Goal: Information Seeking & Learning: Understand process/instructions

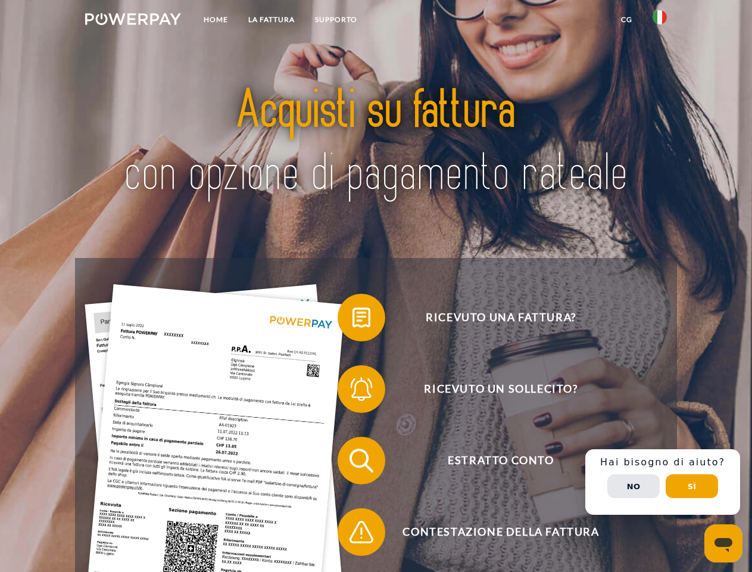
click at [133, 21] on img at bounding box center [133, 19] width 96 height 12
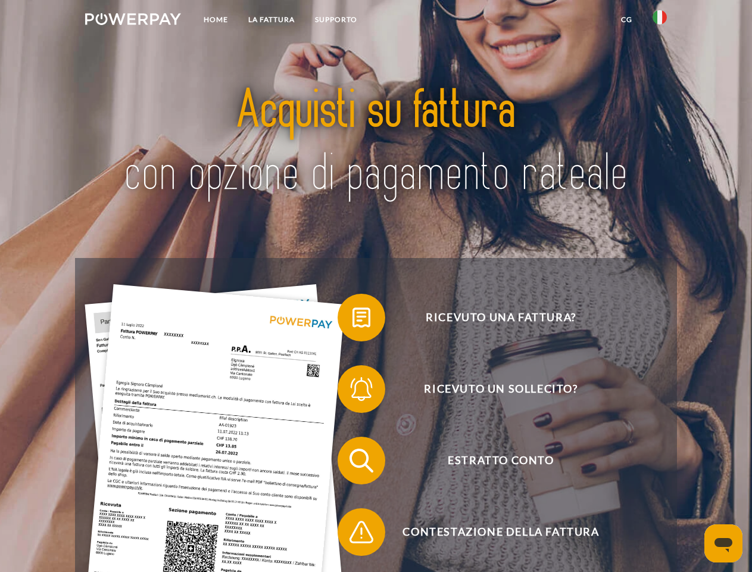
click at [660, 21] on img at bounding box center [660, 17] width 14 height 14
click at [626, 20] on link "CG" at bounding box center [627, 19] width 32 height 21
click at [353, 320] on span at bounding box center [344, 318] width 60 height 60
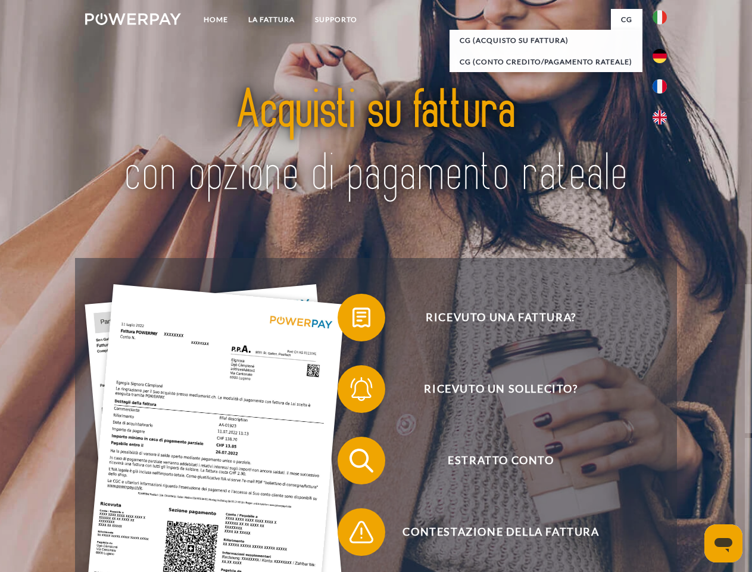
click at [353, 391] on span at bounding box center [344, 389] width 60 height 60
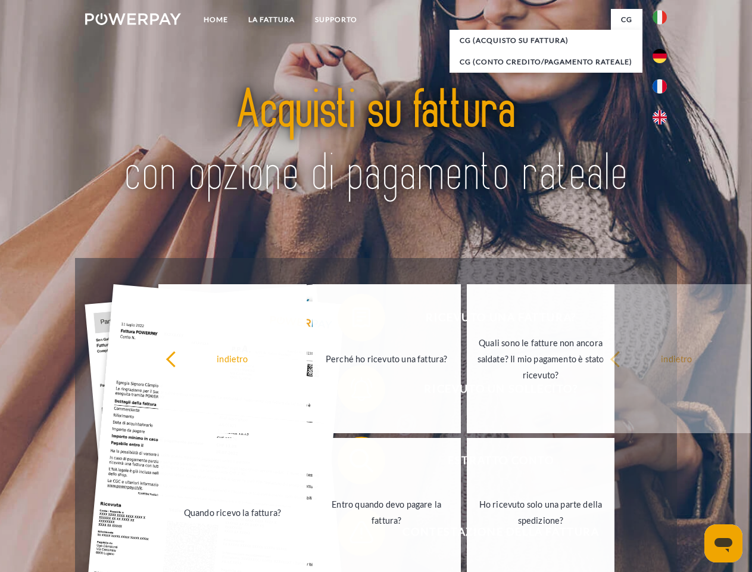
click at [353, 463] on link "Entro quando devo pagare la fattura?" at bounding box center [387, 512] width 148 height 149
click at [353, 534] on link "Entro quando devo pagare la fattura?" at bounding box center [387, 512] width 148 height 149
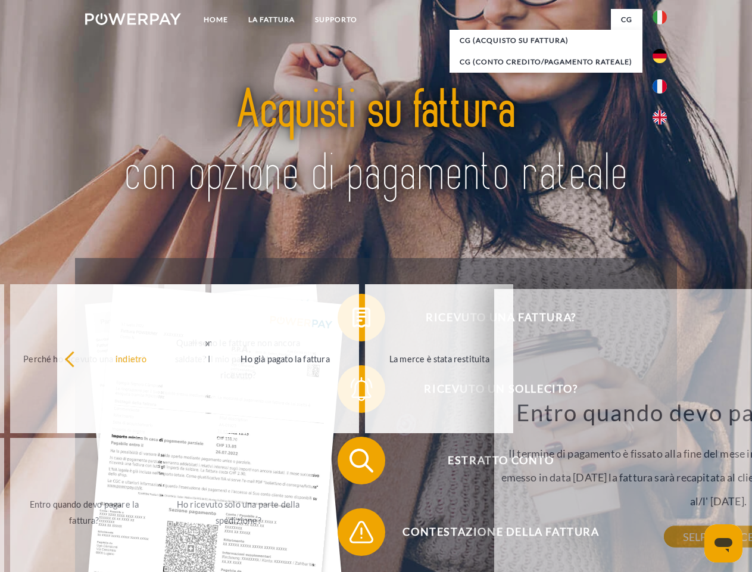
click at [663, 482] on div "Ricevuto una fattura? Ricevuto un sollecito? Estratto conto indietro" at bounding box center [375, 496] width 601 height 476
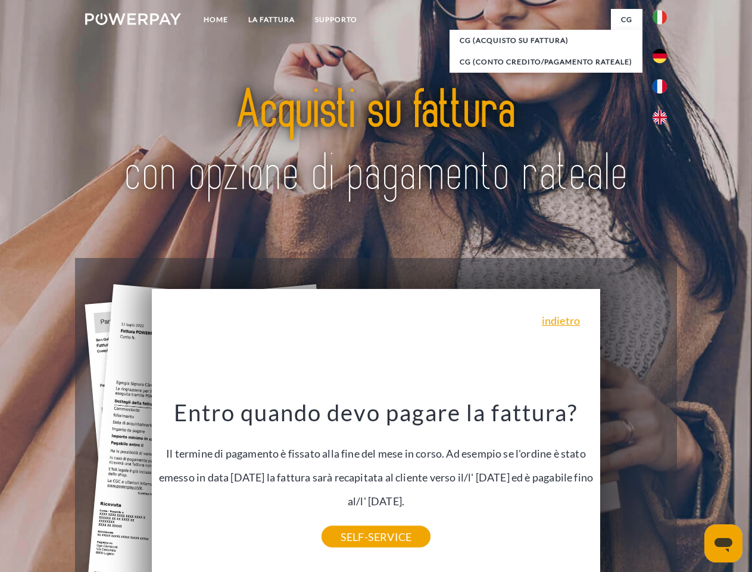
click at [634, 484] on span "Estratto conto" at bounding box center [501, 461] width 292 height 48
click at [692, 486] on header "Home LA FATTURA [GEOGRAPHIC_DATA]" at bounding box center [376, 411] width 752 height 822
